Goal: Connect with others: Find specific page/section

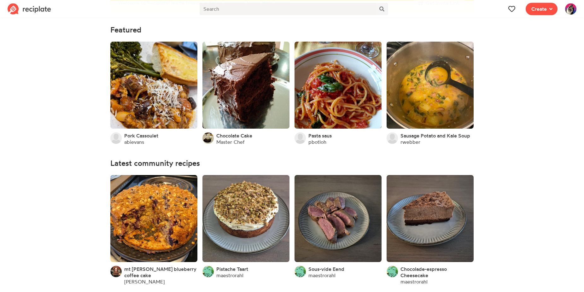
scroll to position [32, 0]
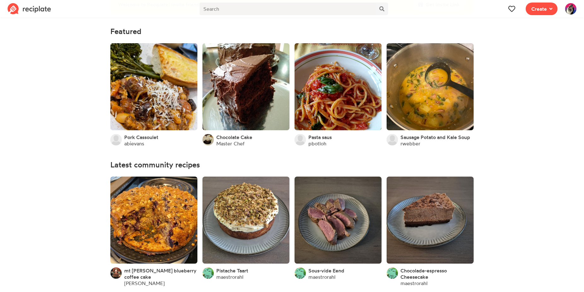
click at [571, 12] on img at bounding box center [570, 8] width 11 height 11
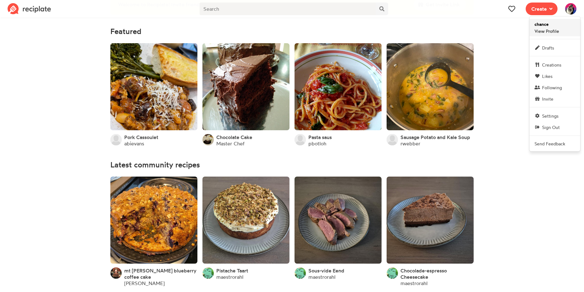
click at [555, 27] on span "chance View Profile" at bounding box center [546, 28] width 25 height 14
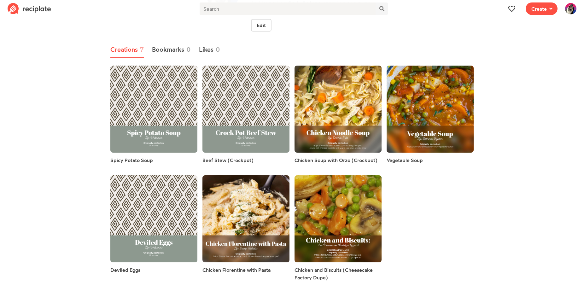
scroll to position [60, 0]
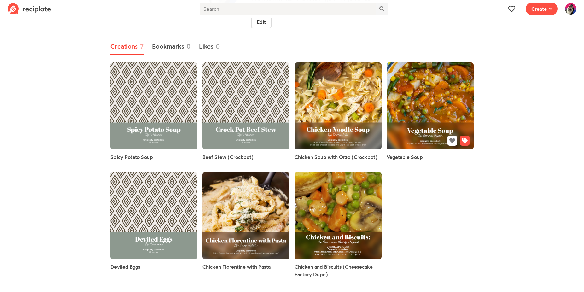
click at [429, 110] on link at bounding box center [430, 105] width 87 height 87
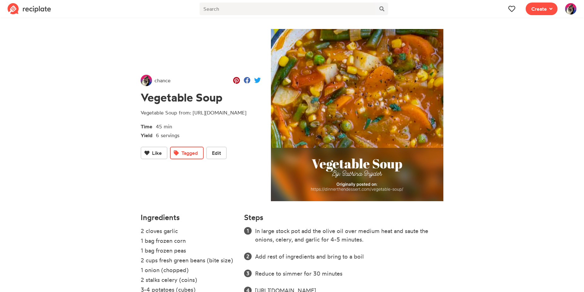
click at [61, 204] on section "chance Vegetable Soup Vegetable Soup from: [URL][DOMAIN_NAME] Time 45 min Yield…" at bounding box center [292, 189] width 584 height 338
click at [36, 9] on img at bounding box center [30, 8] width 44 height 11
